Goal: Contribute content

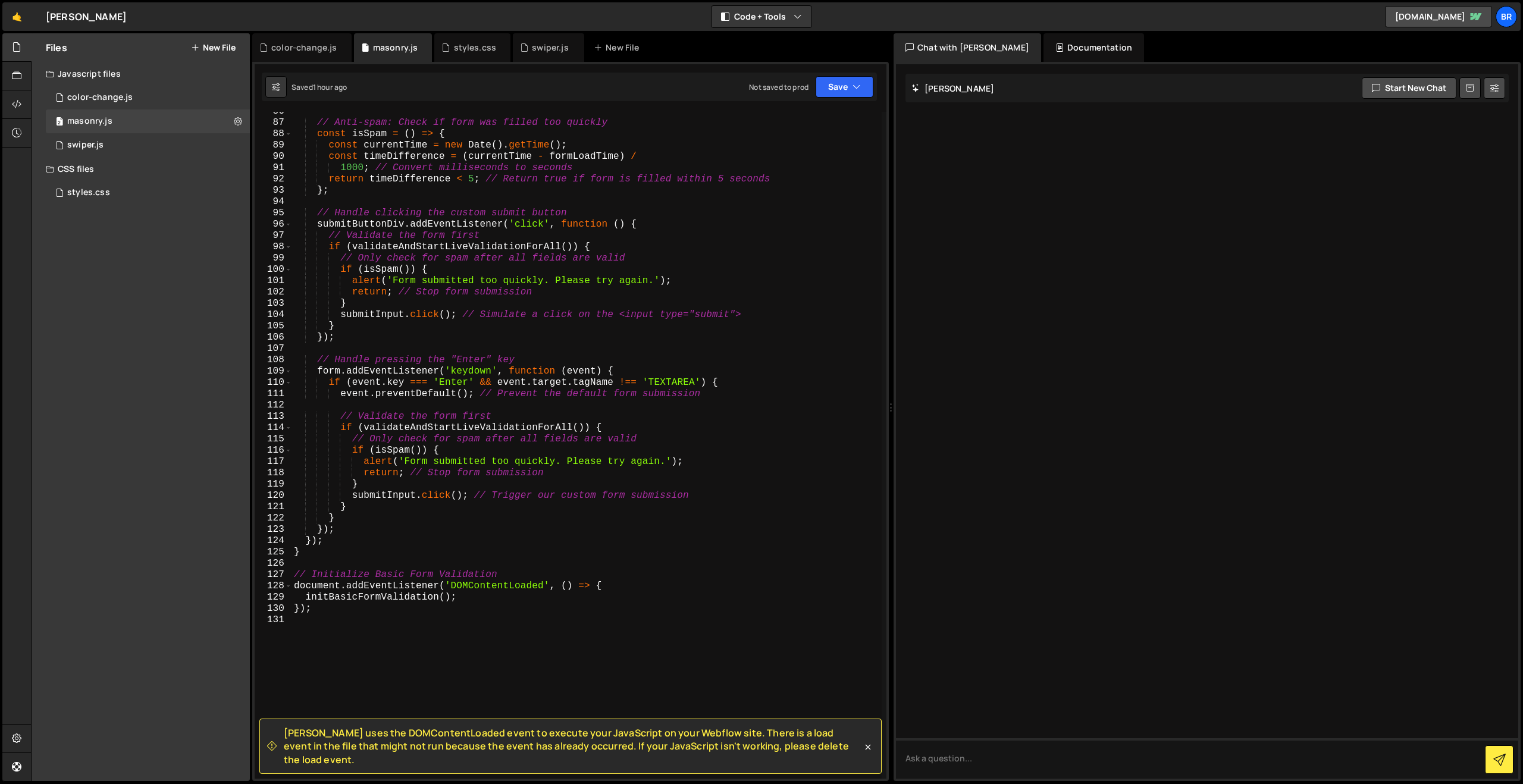
scroll to position [1153, 0]
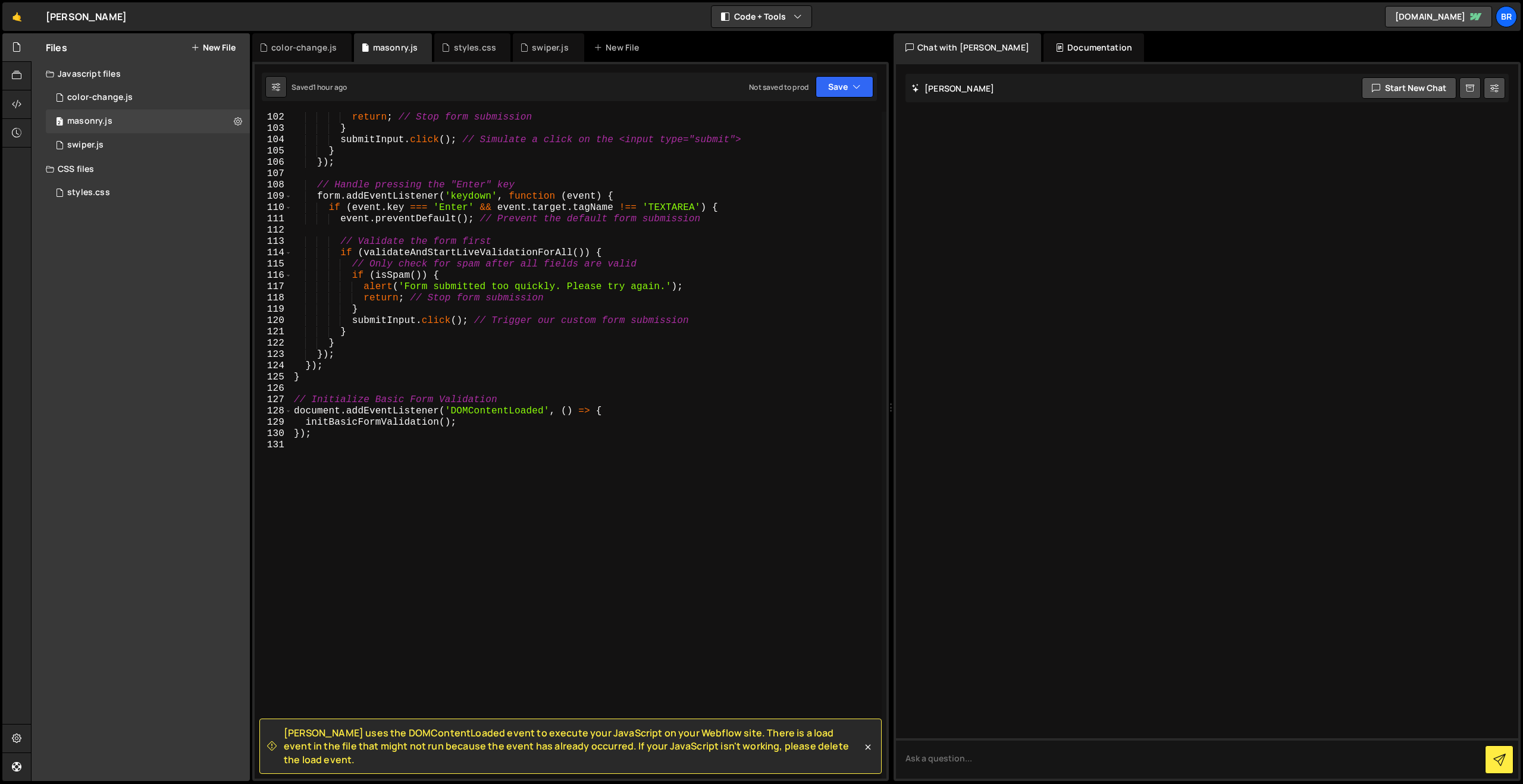
click at [304, 455] on div "return ; // Stop form submission } submitInput . click ( ) ; // Simulate a clic…" at bounding box center [587, 457] width 590 height 689
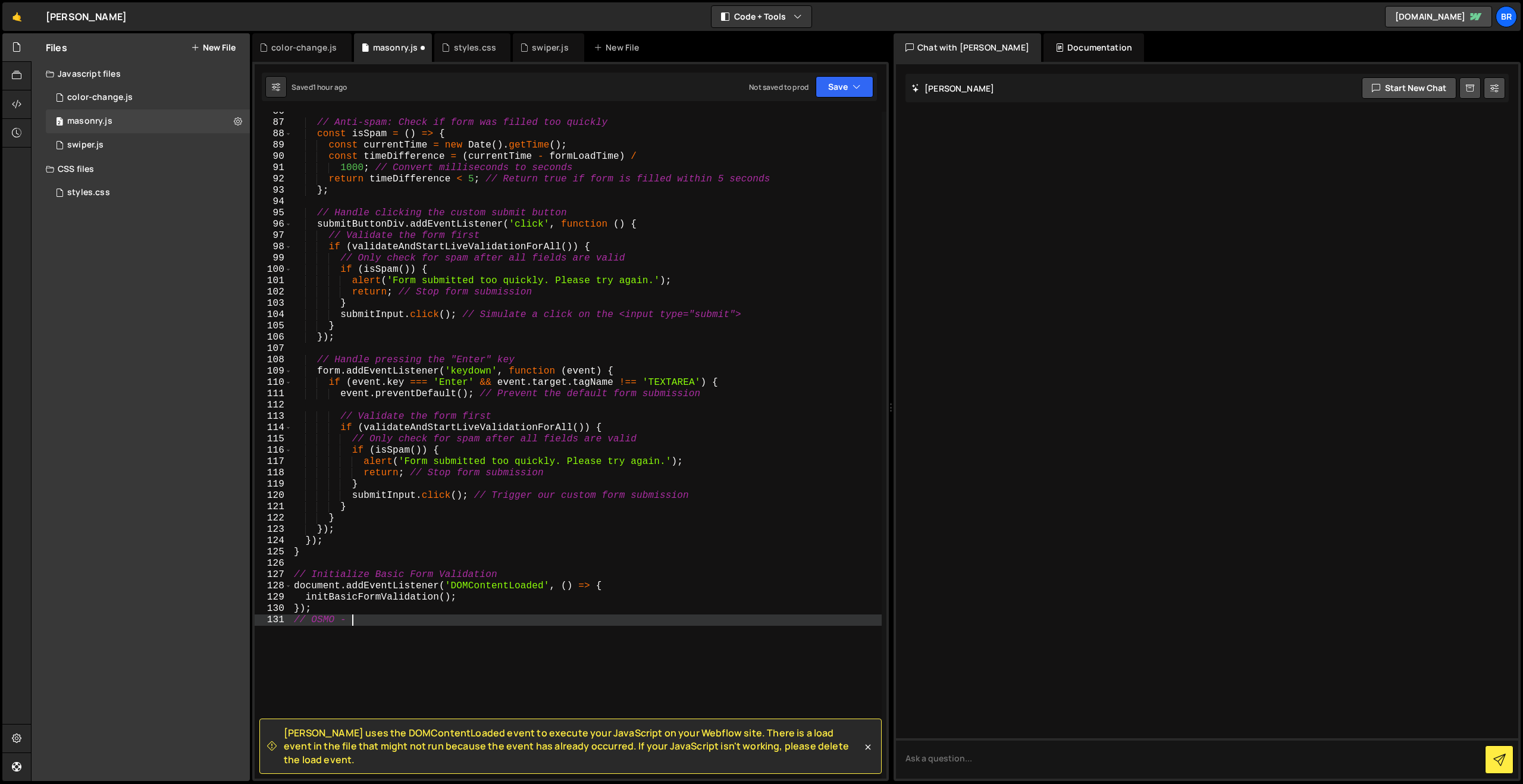
scroll to position [989, 0]
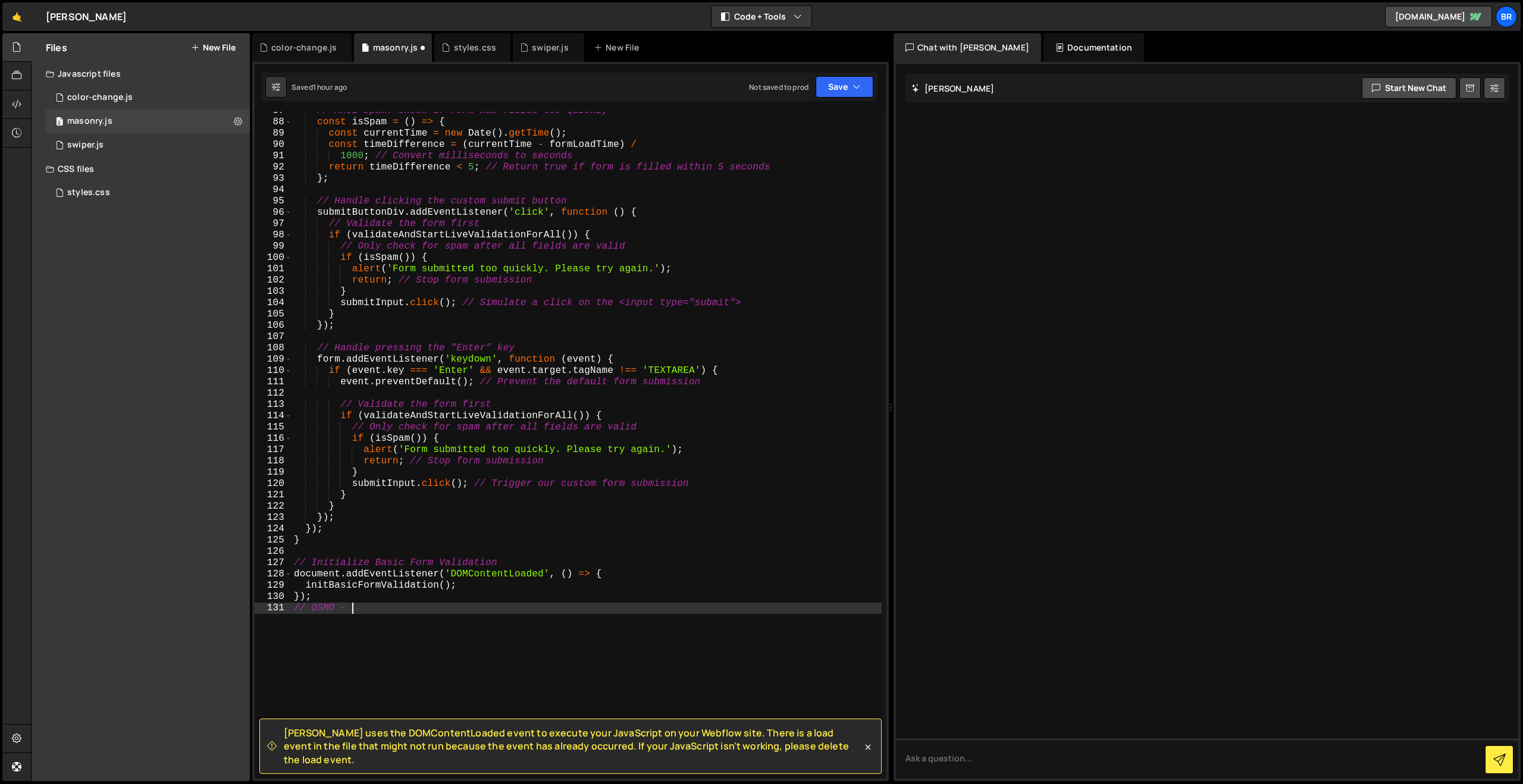
click at [309, 606] on div "// Anti-spam: Check if form was filled too quickly const isSpam = ( ) => { cons…" at bounding box center [587, 450] width 590 height 689
click at [386, 610] on div "// Anti-spam: Check if form was filled too quickly const isSpam = ( ) => { cons…" at bounding box center [587, 450] width 590 height 689
type textarea "//OSMO - Masonry"
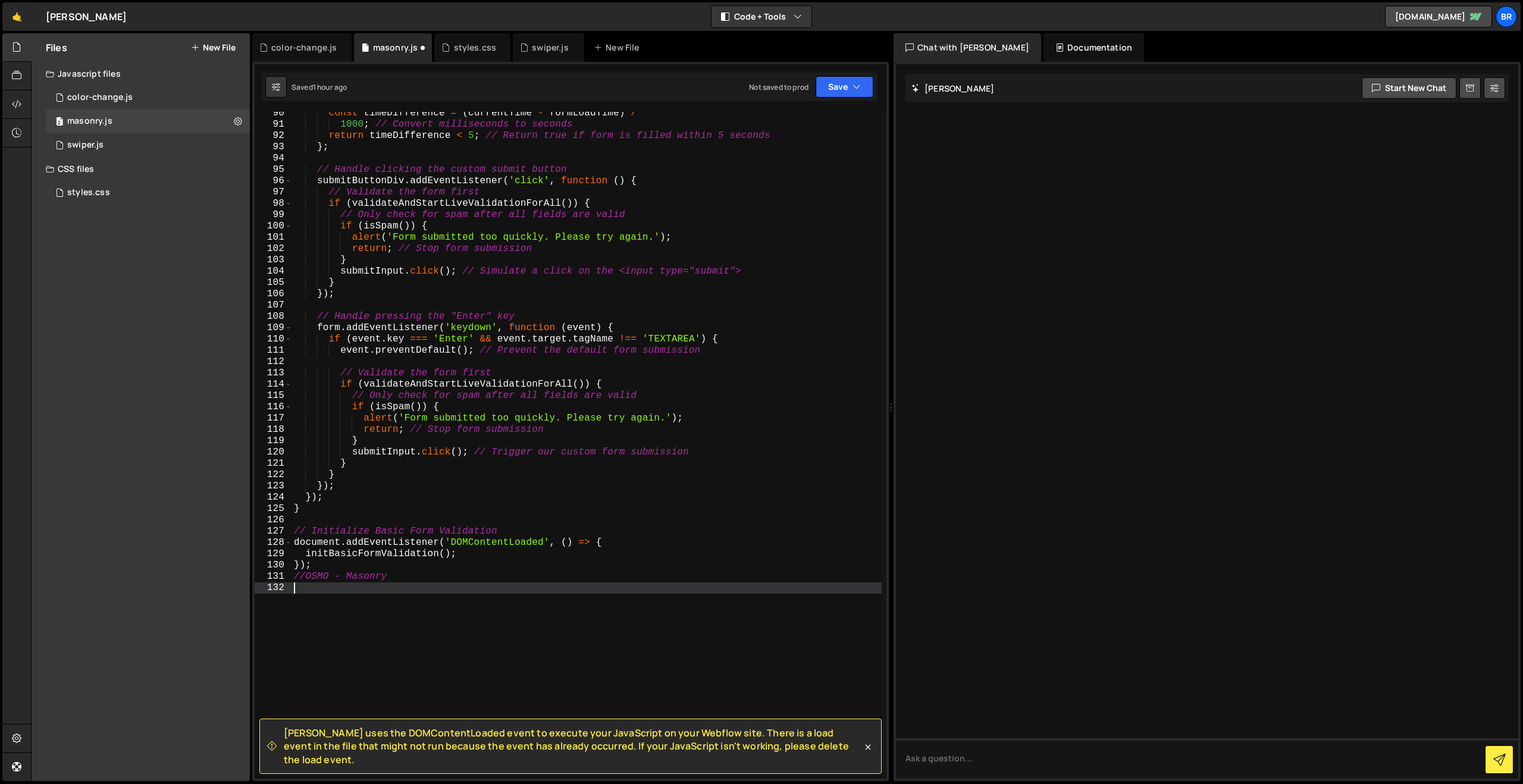
scroll to position [1164, 0]
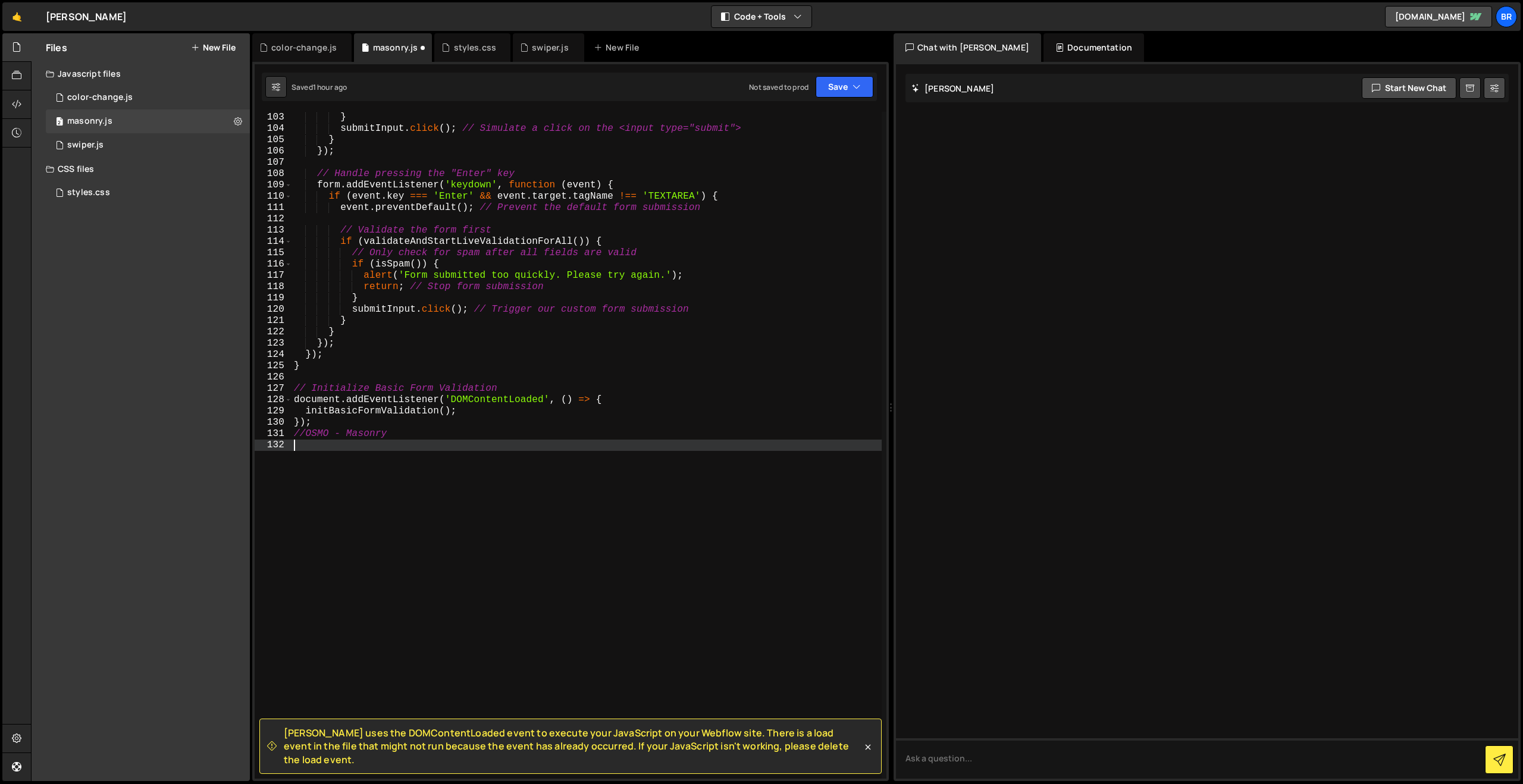
paste textarea "document.addEventListener('DOMContentLoaded', initMasonryGrid);"
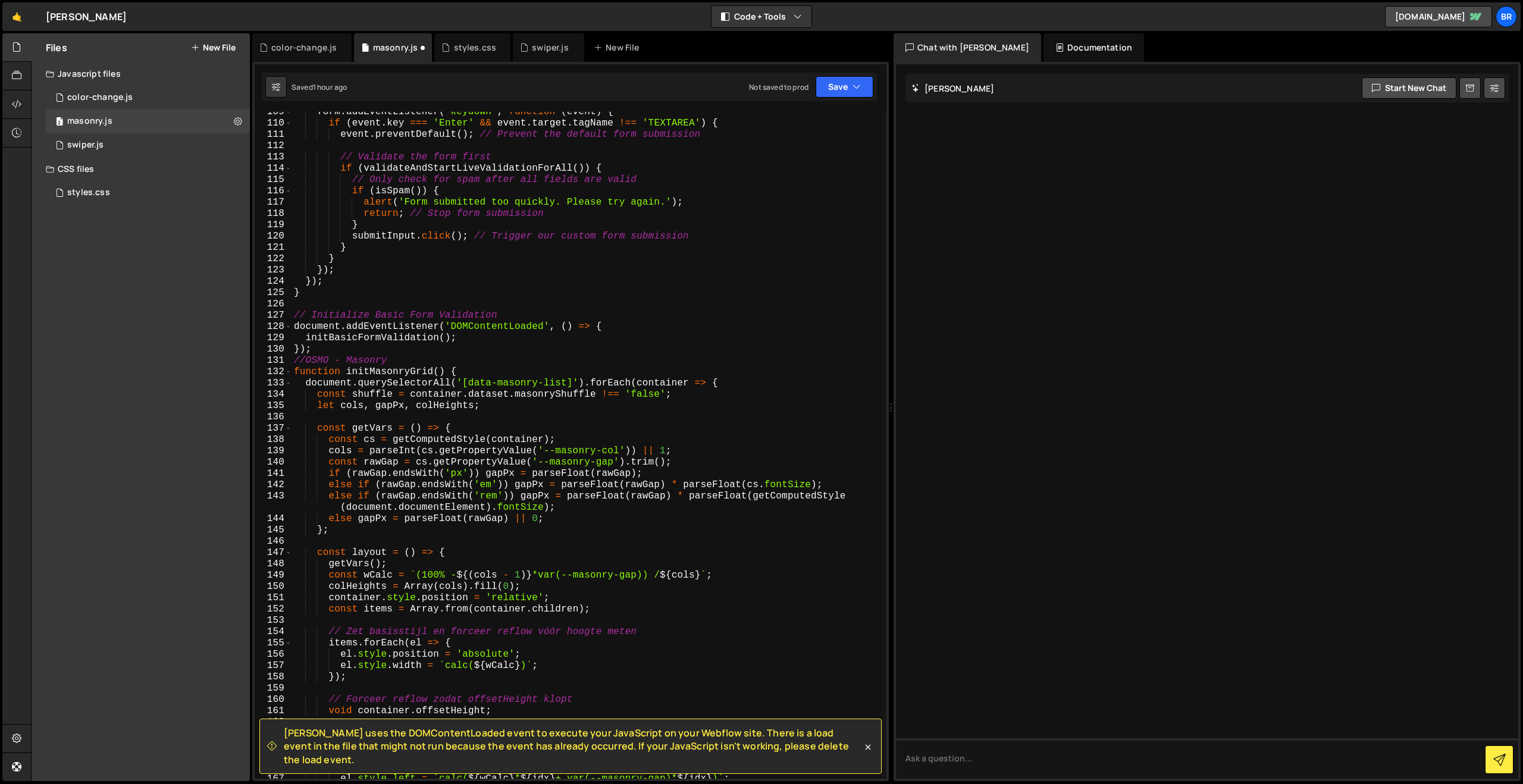
scroll to position [1188, 0]
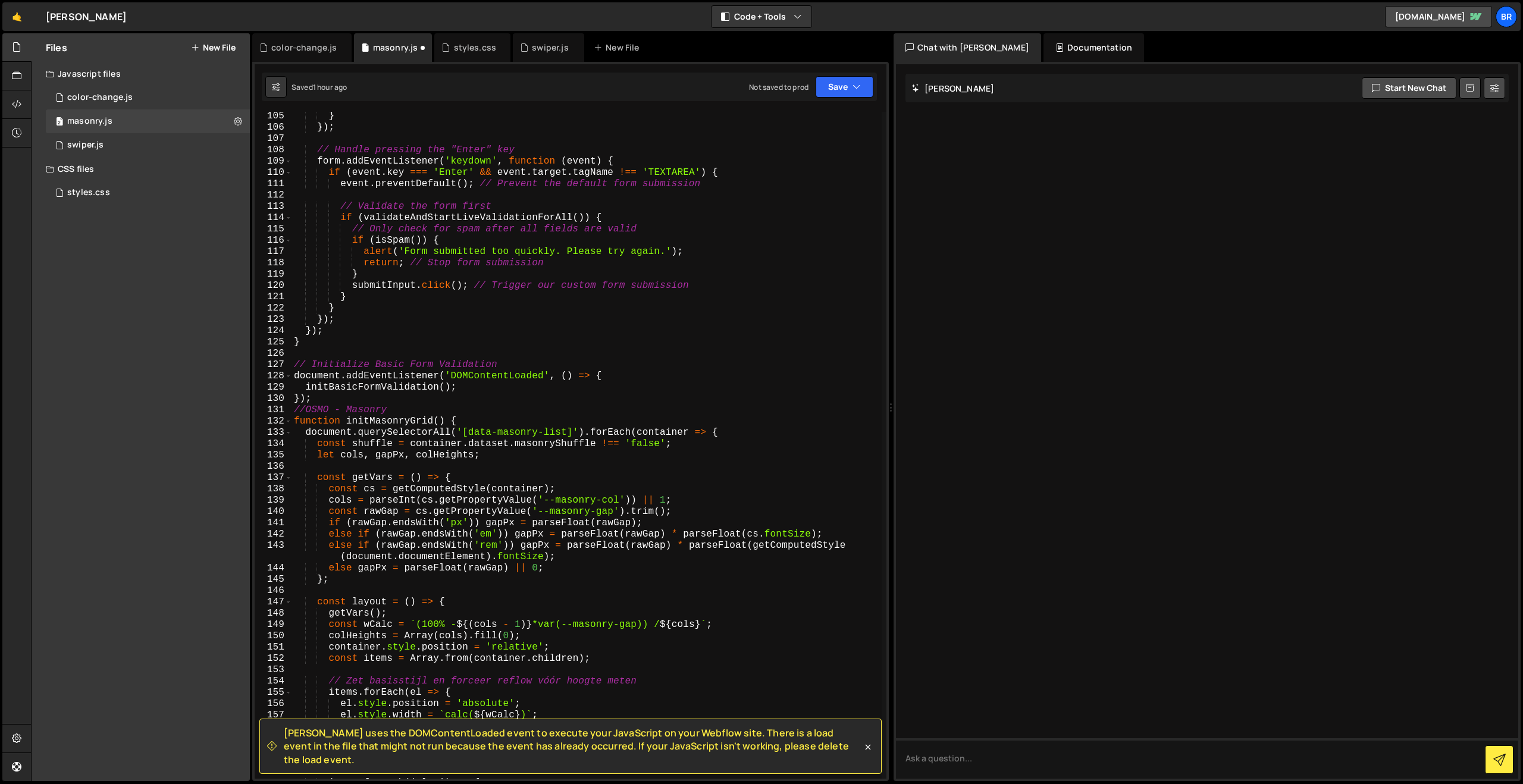
click at [368, 402] on div "} }) ; // Handle pressing the "Enter" key form . addEventListener ( 'keydown' ,…" at bounding box center [587, 455] width 590 height 689
type textarea "});"
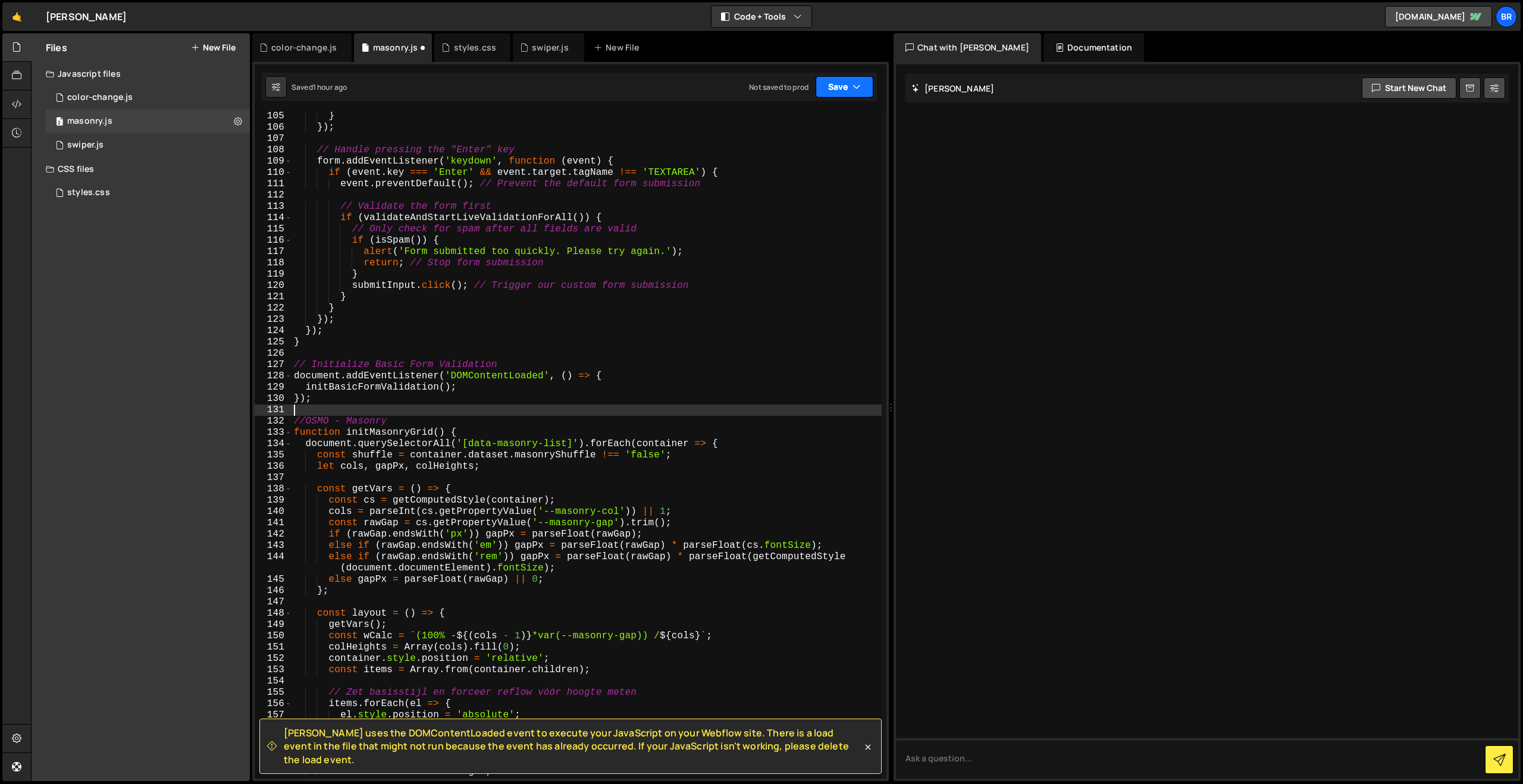
click at [829, 87] on button "Save" at bounding box center [844, 87] width 58 height 22
click at [803, 124] on div "Saved 1 hour ago" at bounding box center [804, 129] width 124 height 14
click at [861, 91] on button "Save" at bounding box center [844, 87] width 58 height 22
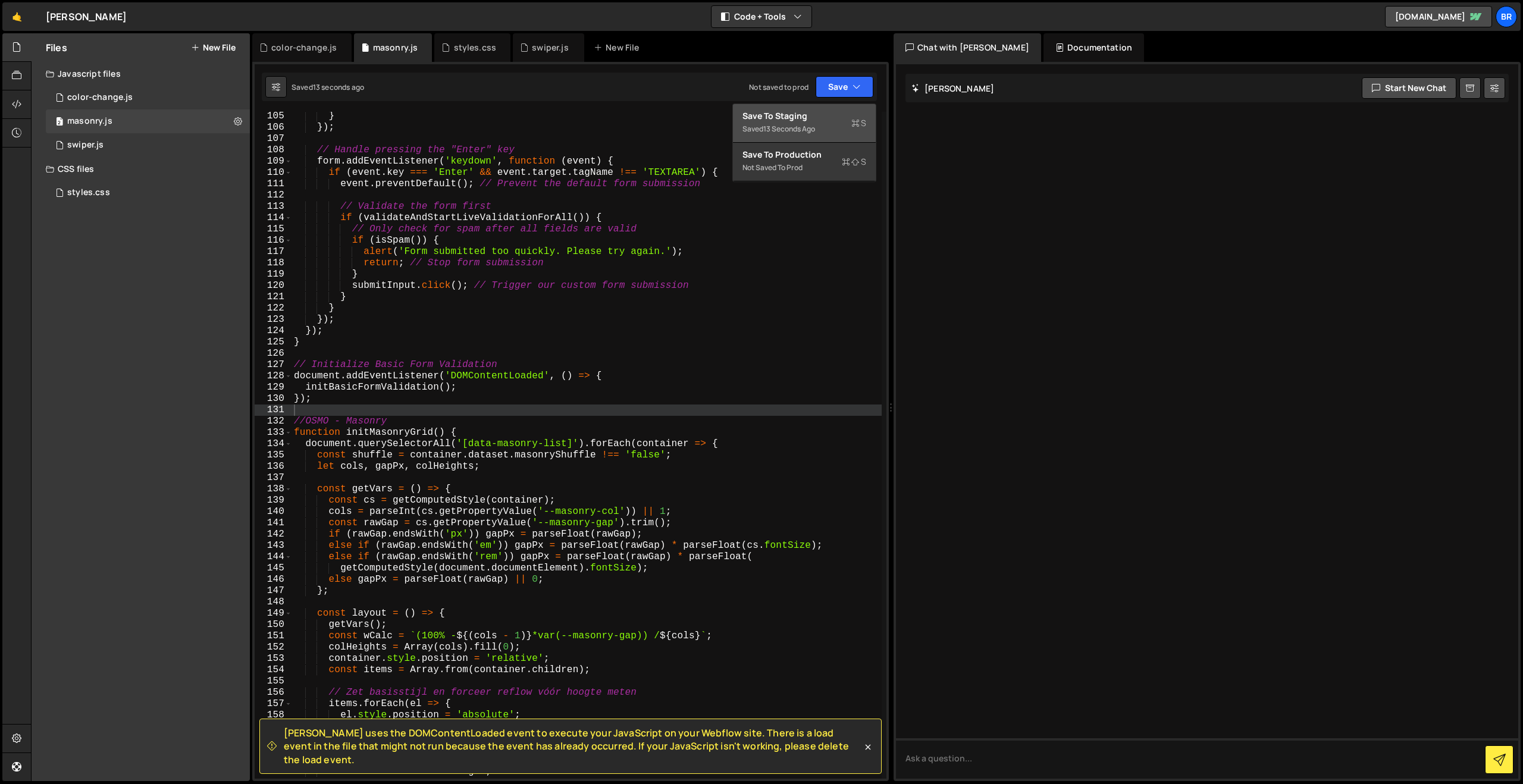
click at [838, 123] on div "Saved 13 seconds ago" at bounding box center [804, 129] width 124 height 14
